Goal: Task Accomplishment & Management: Complete application form

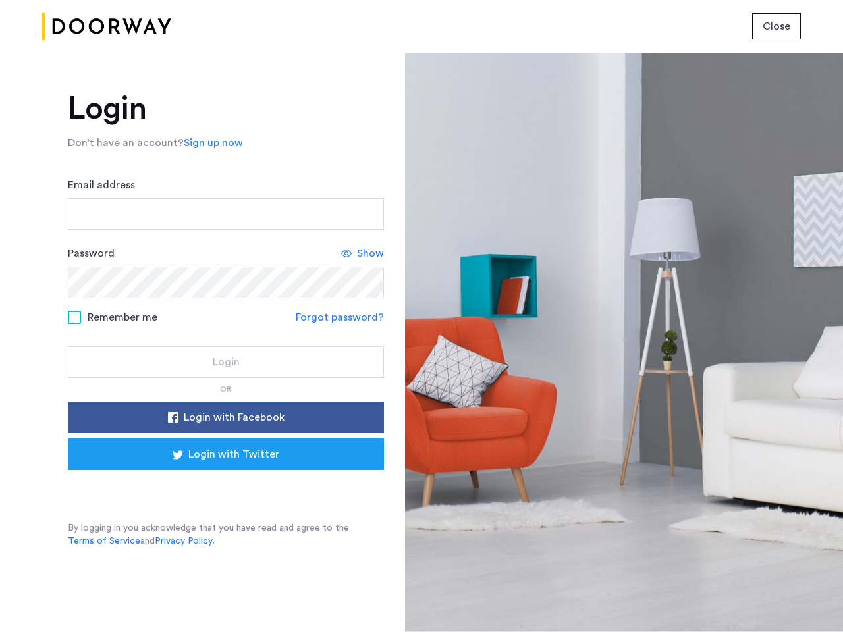
click at [776, 26] on span "Close" at bounding box center [776, 26] width 28 height 16
click at [210, 143] on link "Sign up now" at bounding box center [213, 143] width 59 height 16
click at [226, 417] on div "Login with Facebook" at bounding box center [225, 418] width 295 height 16
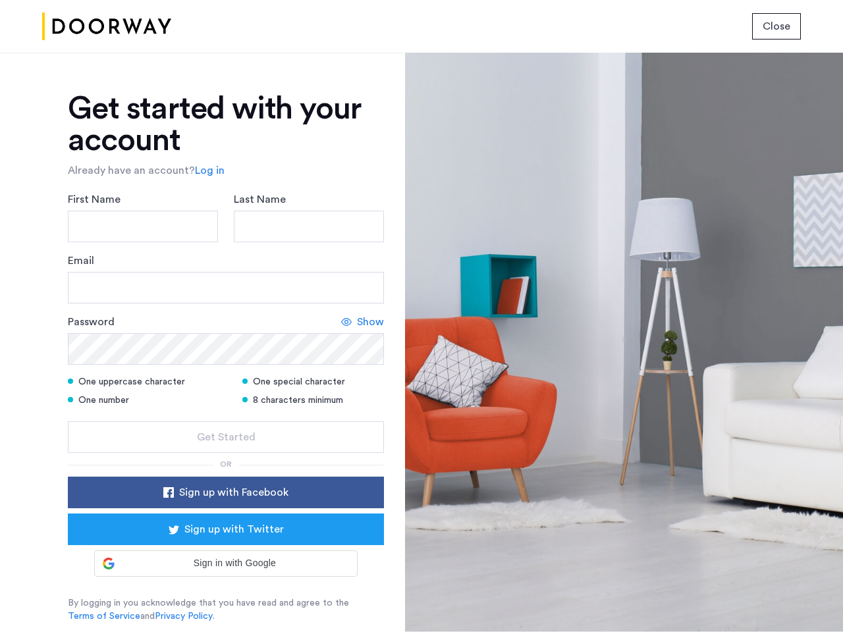
click at [226, 454] on div "Get started with your account Already have an account? Log in First Name Last N…" at bounding box center [226, 358] width 316 height 530
